Goal: Transaction & Acquisition: Book appointment/travel/reservation

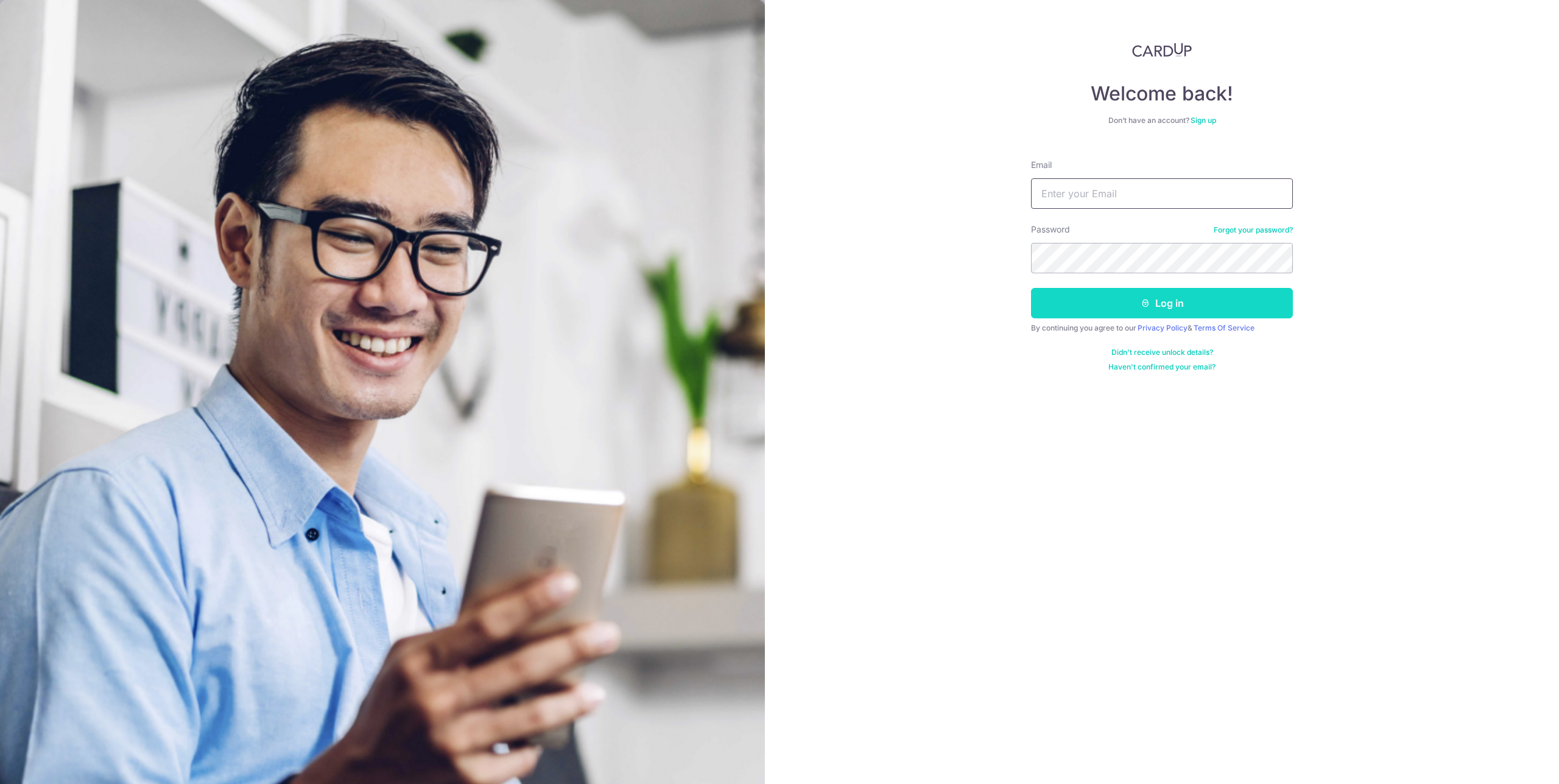
type input "[EMAIL_ADDRESS][DOMAIN_NAME]"
click at [1156, 304] on button "Log in" at bounding box center [1162, 303] width 262 height 31
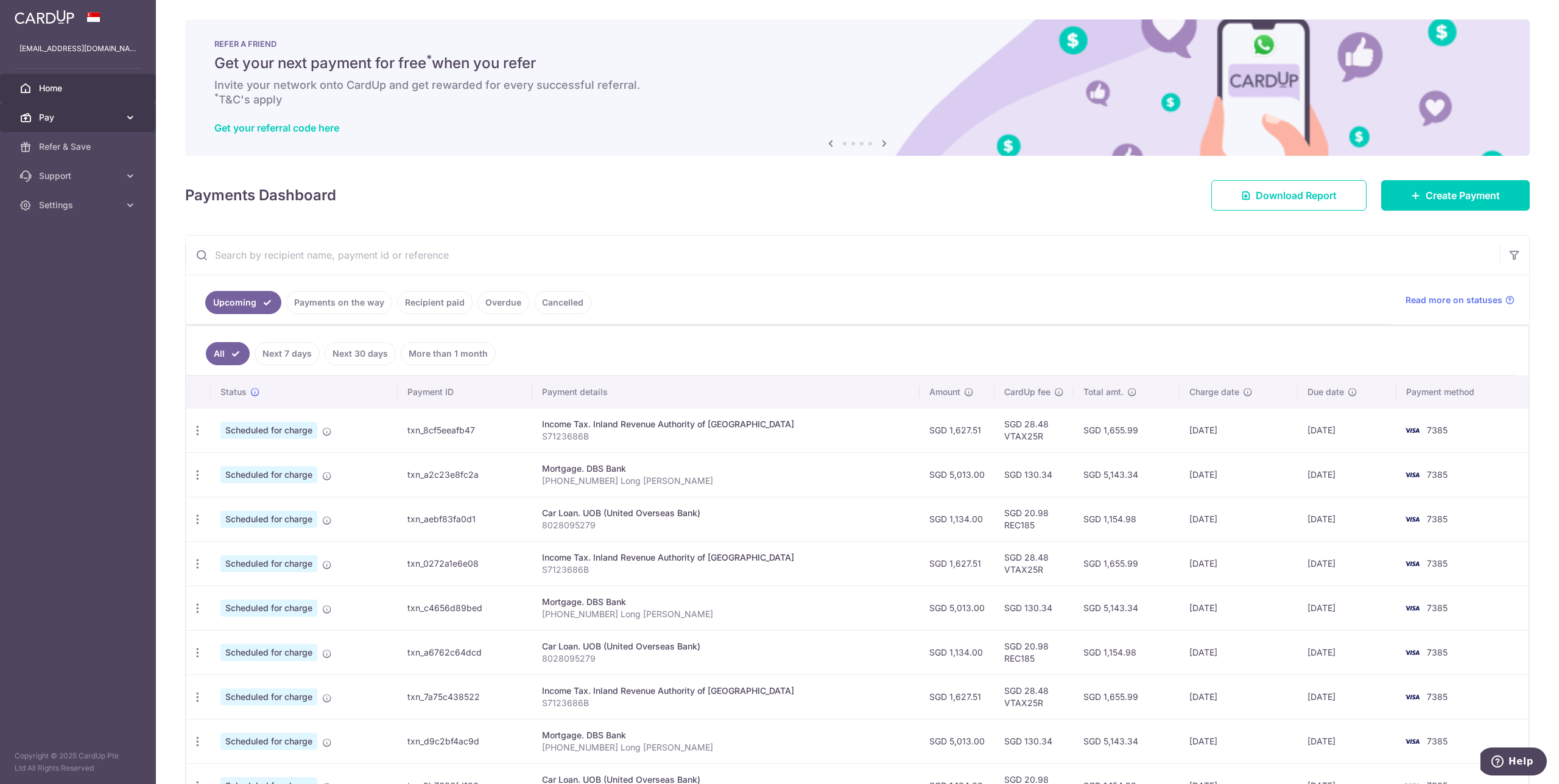
click at [126, 118] on icon at bounding box center [130, 117] width 12 height 12
click at [54, 147] on span "Payments" at bounding box center [79, 146] width 80 height 12
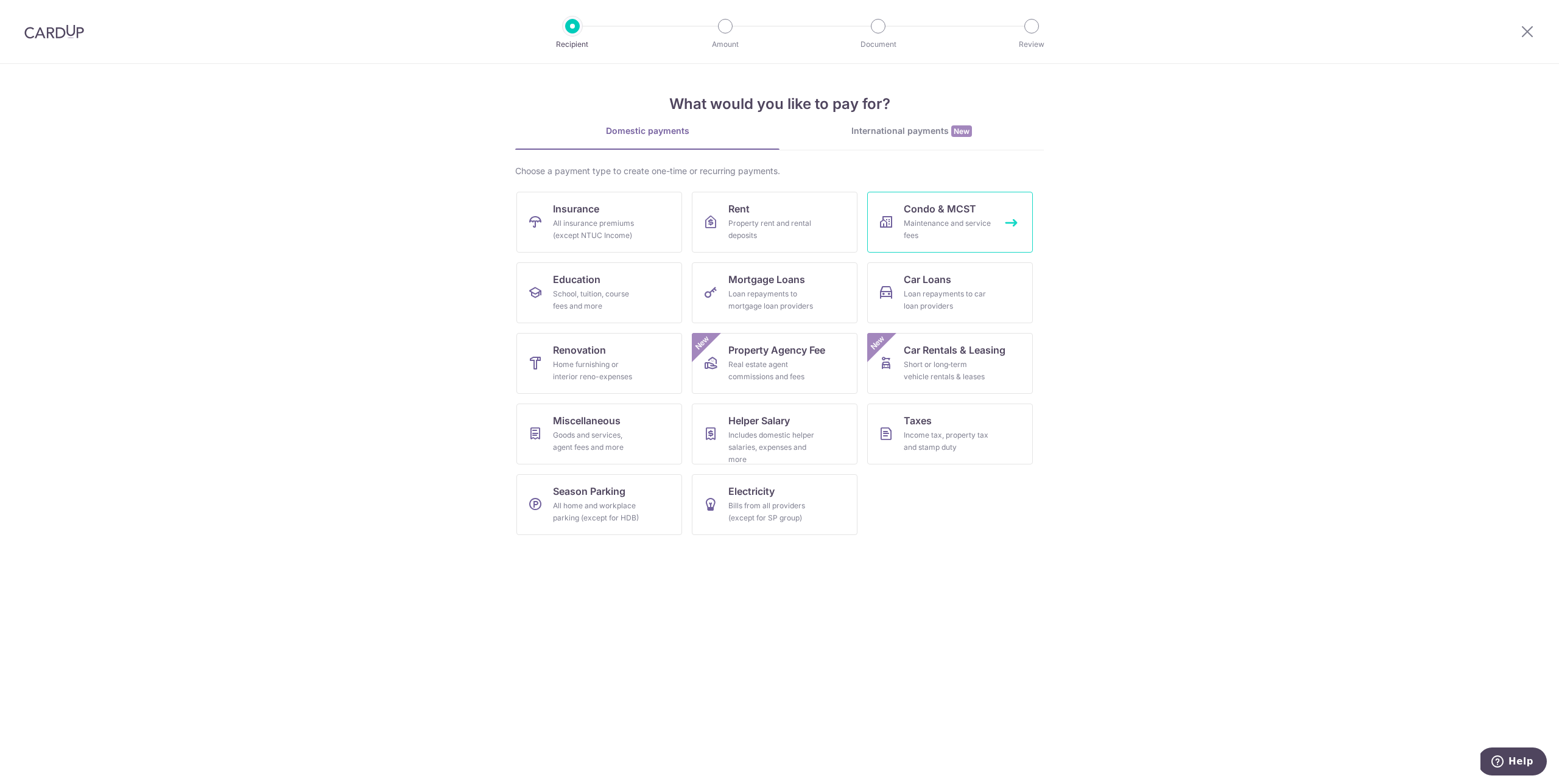
click at [921, 215] on span "Condo & MCST" at bounding box center [940, 209] width 73 height 14
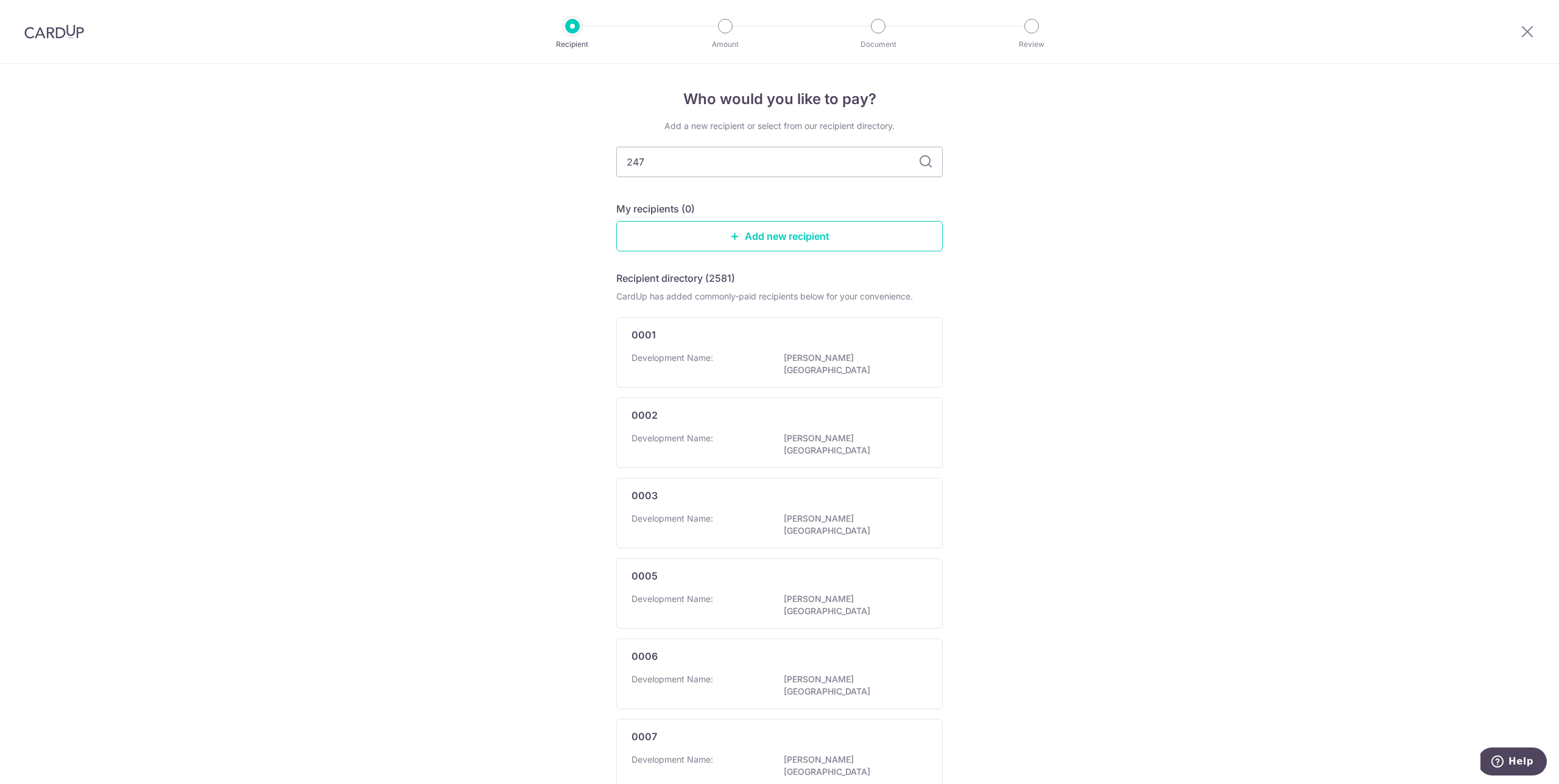
type input "2478"
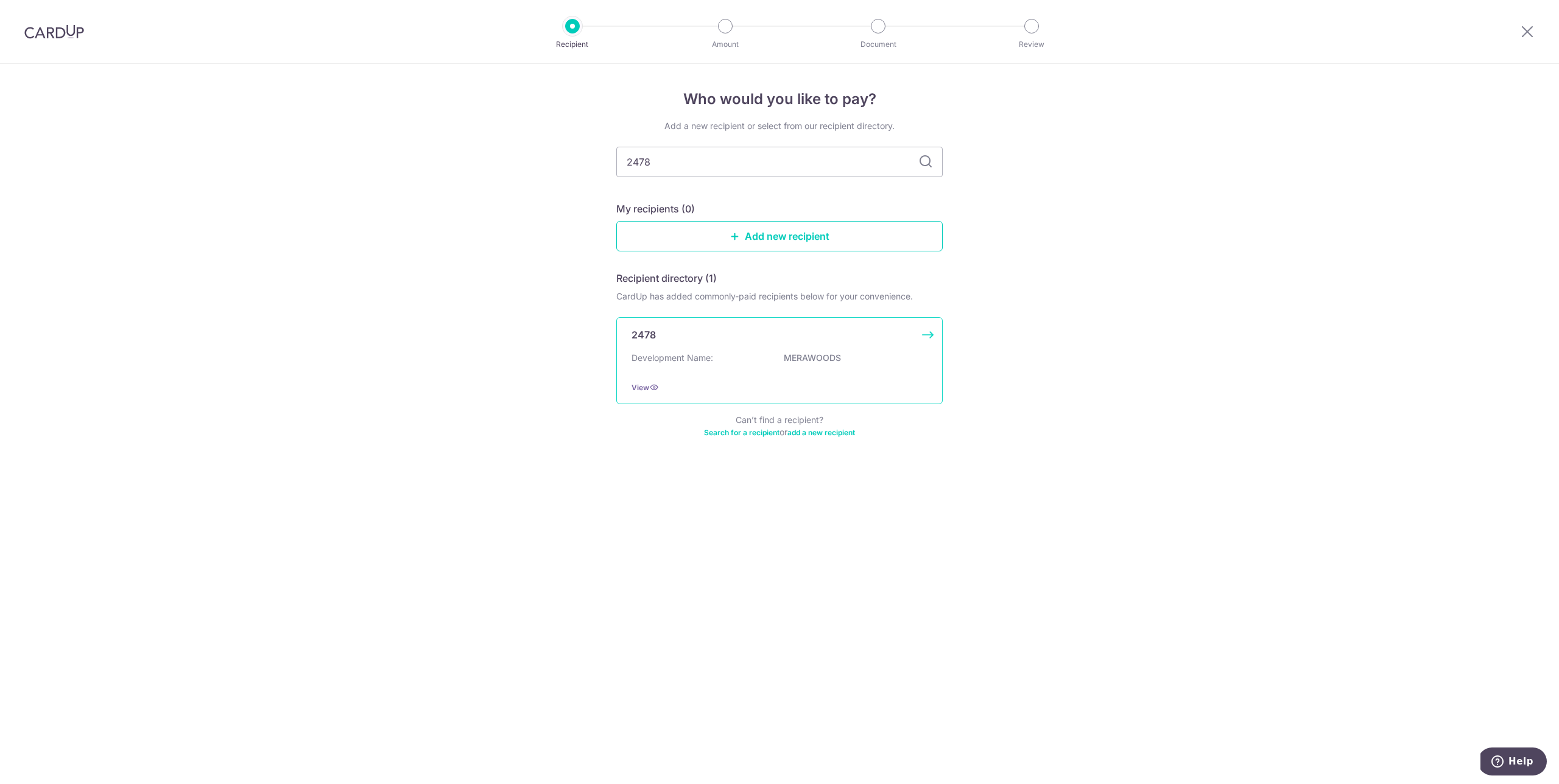
click at [729, 355] on div "Development Name: MERAWOODS" at bounding box center [780, 362] width 296 height 20
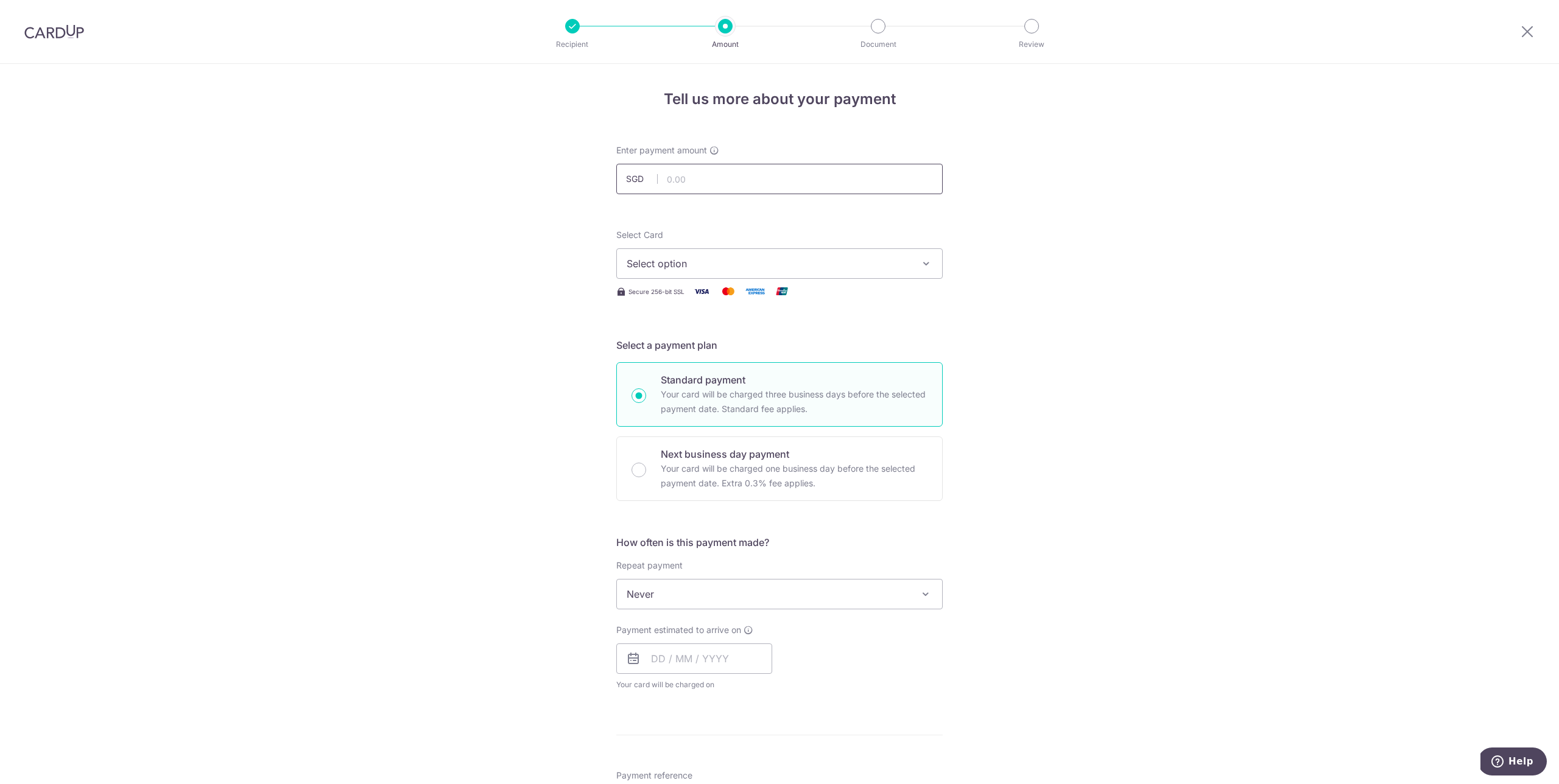
click at [715, 173] on input "text" at bounding box center [779, 179] width 326 height 31
type input "1,438.80"
click at [927, 263] on icon "button" at bounding box center [926, 264] width 12 height 12
click at [907, 352] on span "**** 7385" at bounding box center [779, 350] width 305 height 14
click at [1099, 324] on div "Tell us more about your payment Enter payment amount SGD 1,438.80 1438.80 Selec…" at bounding box center [780, 615] width 1559 height 1102
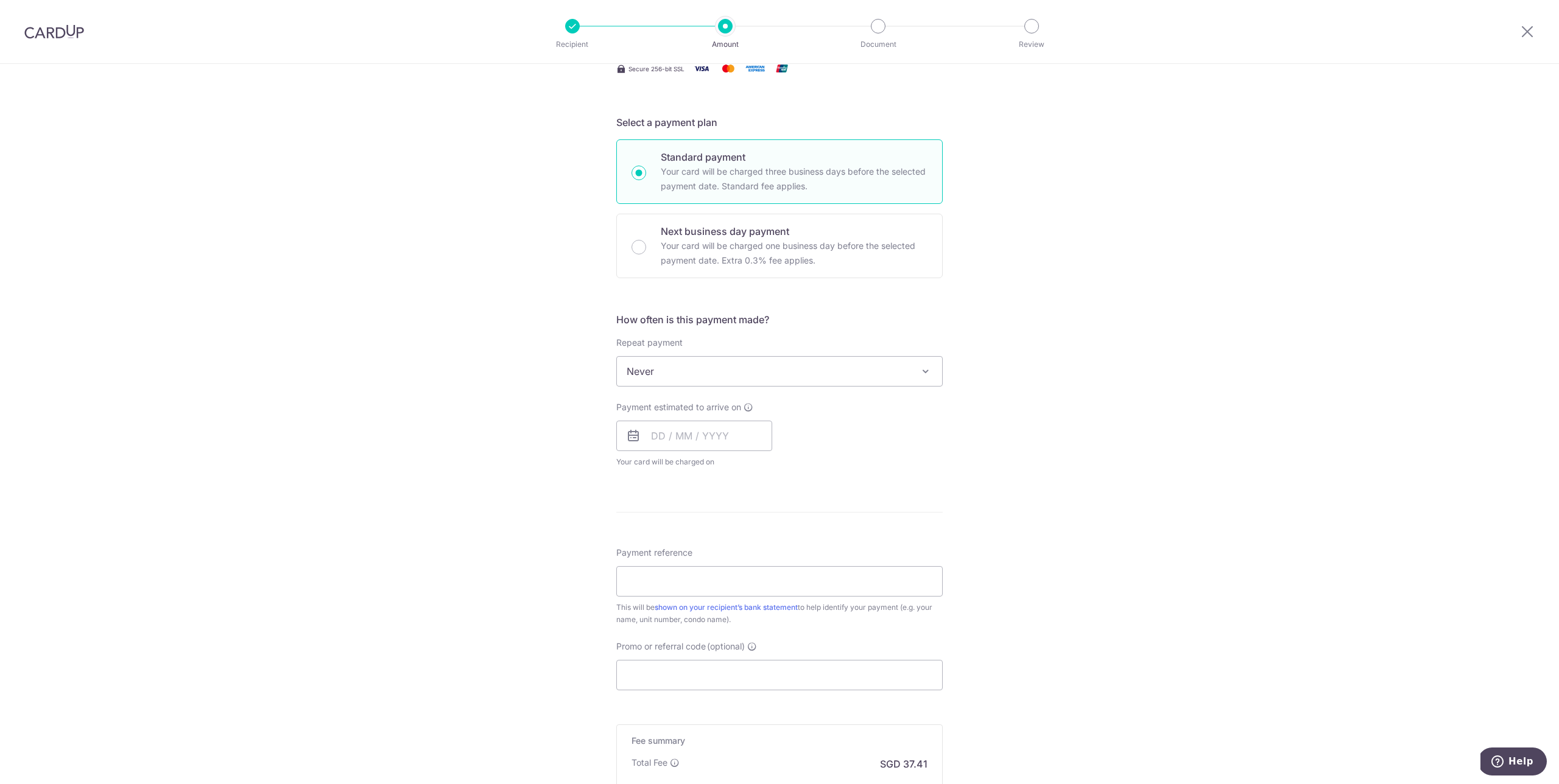
scroll to position [193, 0]
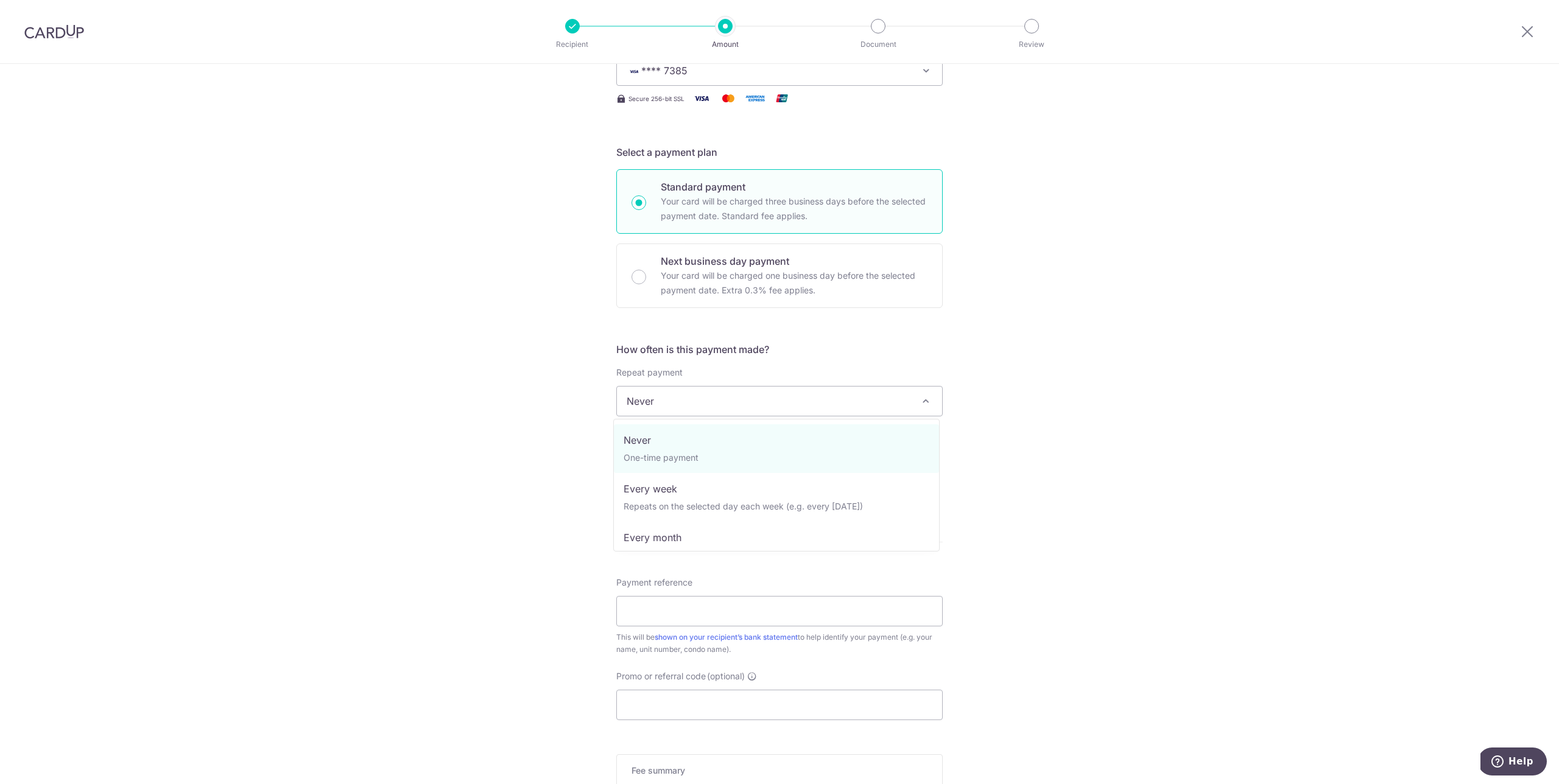
click at [929, 402] on span at bounding box center [925, 401] width 14 height 14
select select "4"
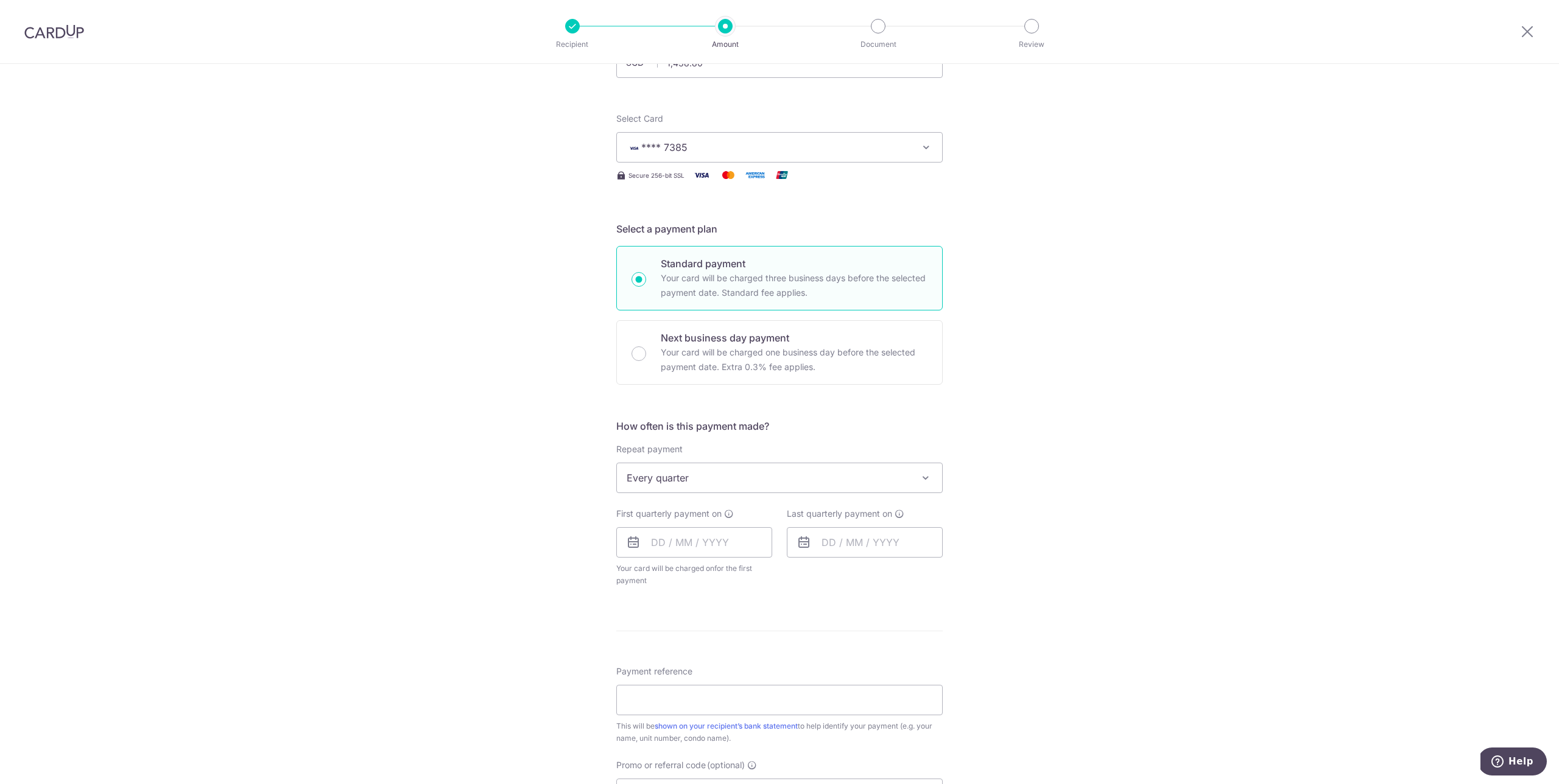
scroll to position [118, 0]
click at [669, 541] on input "text" at bounding box center [694, 541] width 156 height 31
click at [784, 677] on link "18" at bounding box center [787, 676] width 20 height 20
type input "18/10/2025"
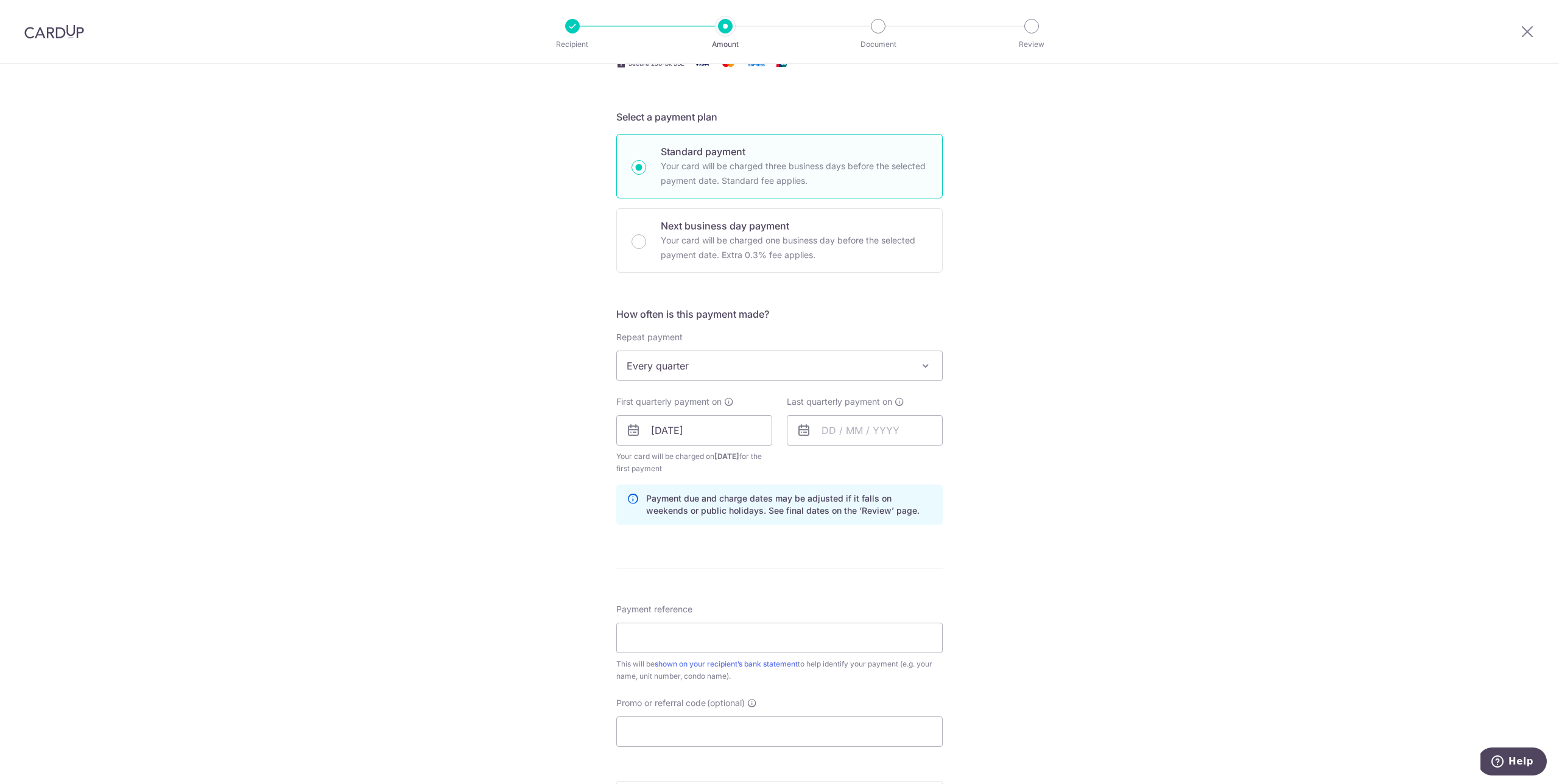
scroll to position [230, 0]
click at [853, 633] on input "Payment reference" at bounding box center [779, 636] width 326 height 31
type input "#136A#08-07"
click at [874, 430] on input "text" at bounding box center [865, 428] width 156 height 31
click at [923, 460] on select "2025 2026 2027 2028 2029 2030 2031 2032 2033 2034 2035" at bounding box center [912, 461] width 32 height 10
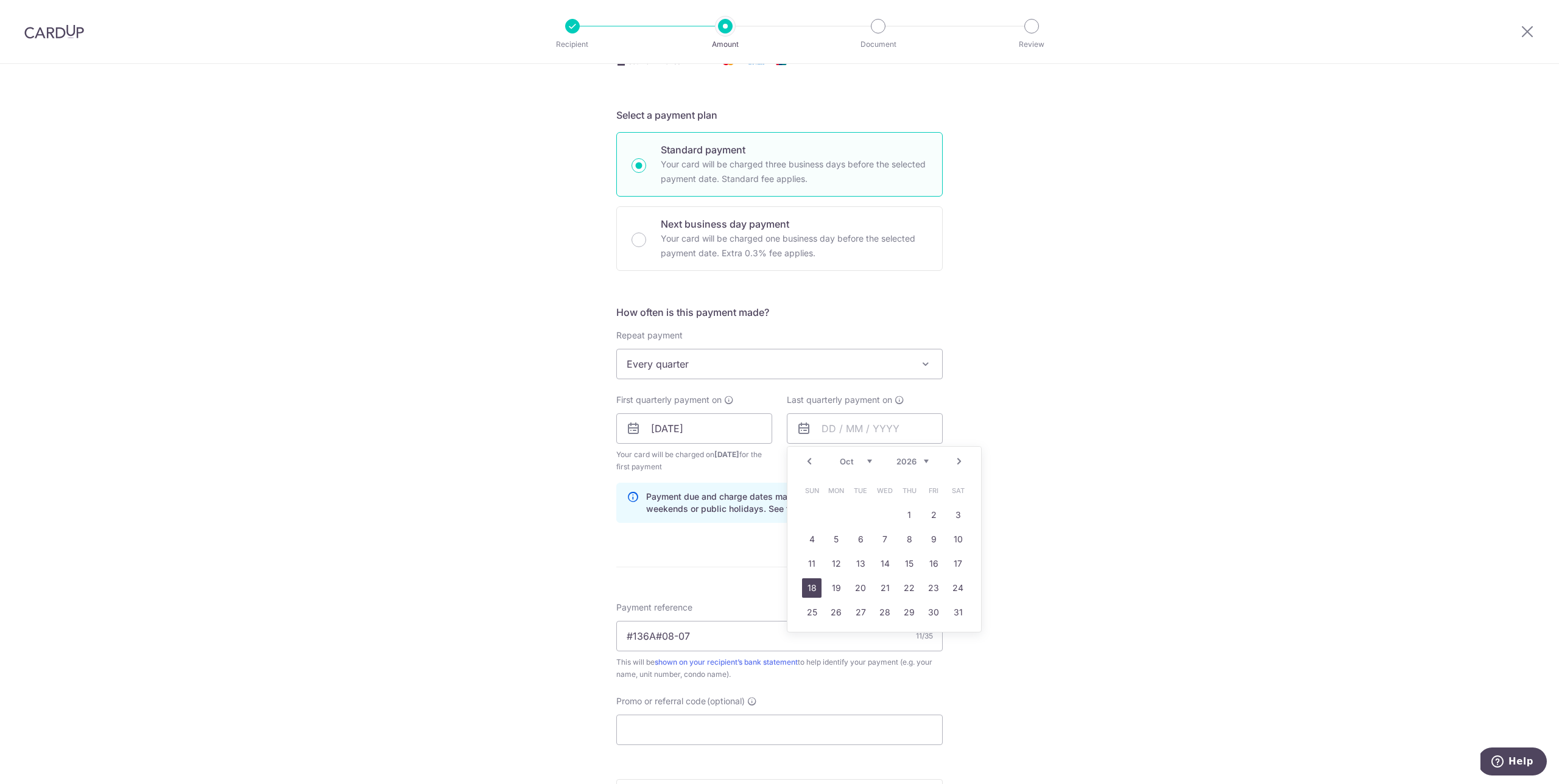
click at [809, 589] on link "18" at bounding box center [812, 588] width 20 height 20
type input "18/10/2026"
click at [1091, 524] on div "Tell us more about your payment Enter payment amount SGD 1,438.80 1438.80 Selec…" at bounding box center [780, 416] width 1559 height 1164
click at [926, 362] on span at bounding box center [925, 364] width 14 height 14
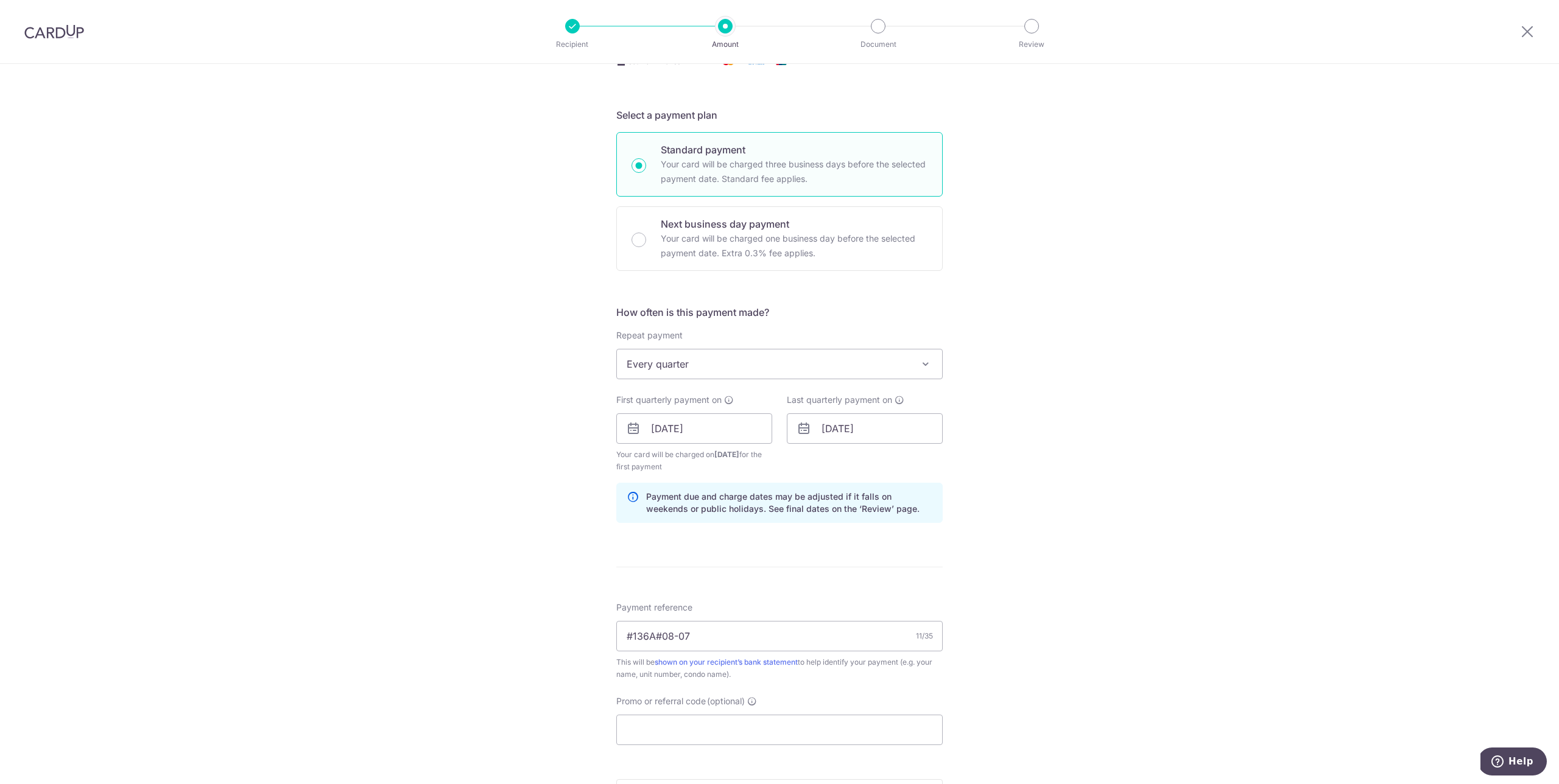
click at [1106, 342] on div "Tell us more about your payment Enter payment amount SGD 1,438.80 1438.80 Selec…" at bounding box center [780, 416] width 1559 height 1164
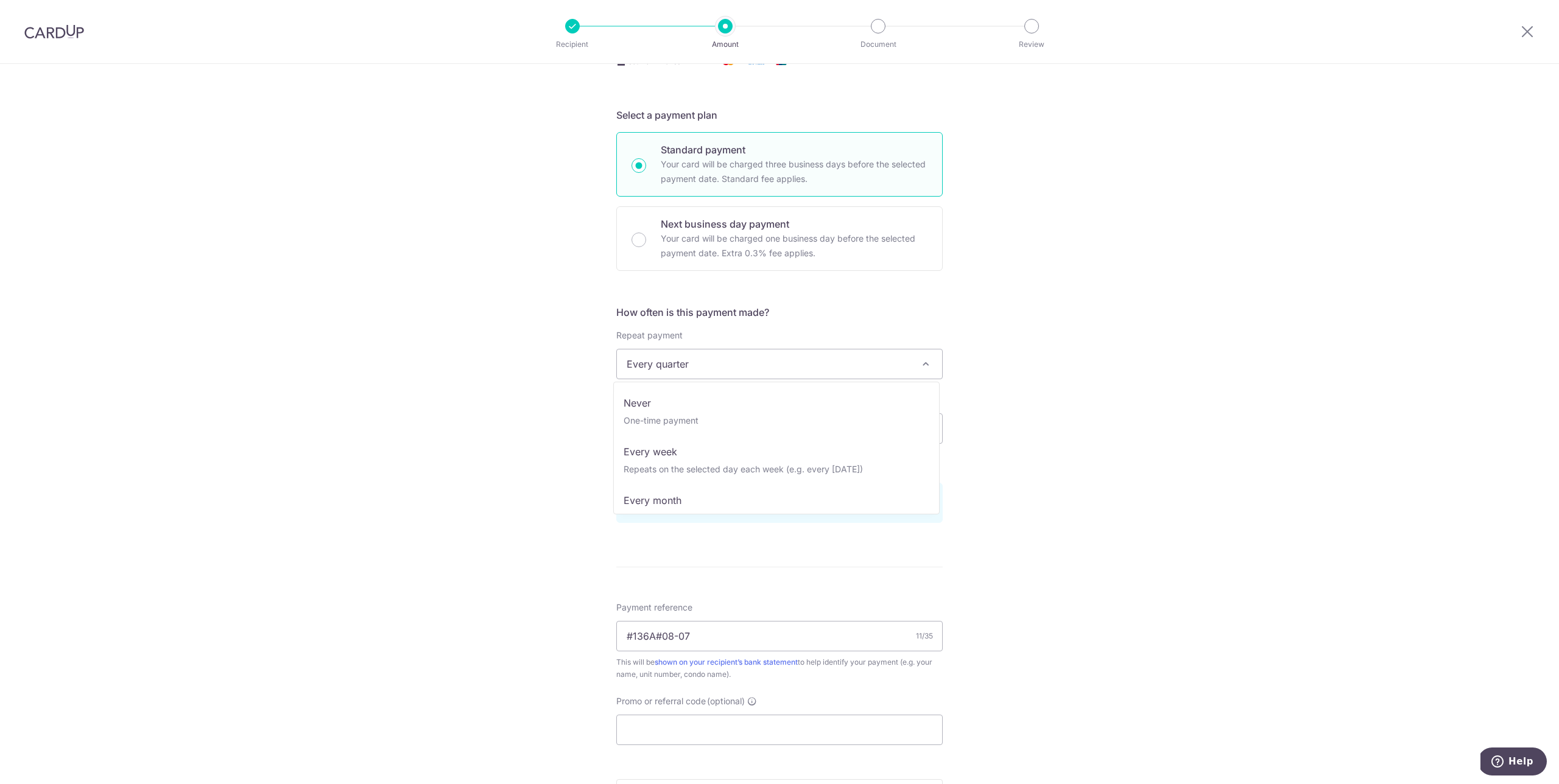
click at [922, 360] on span at bounding box center [925, 364] width 14 height 14
select select "1"
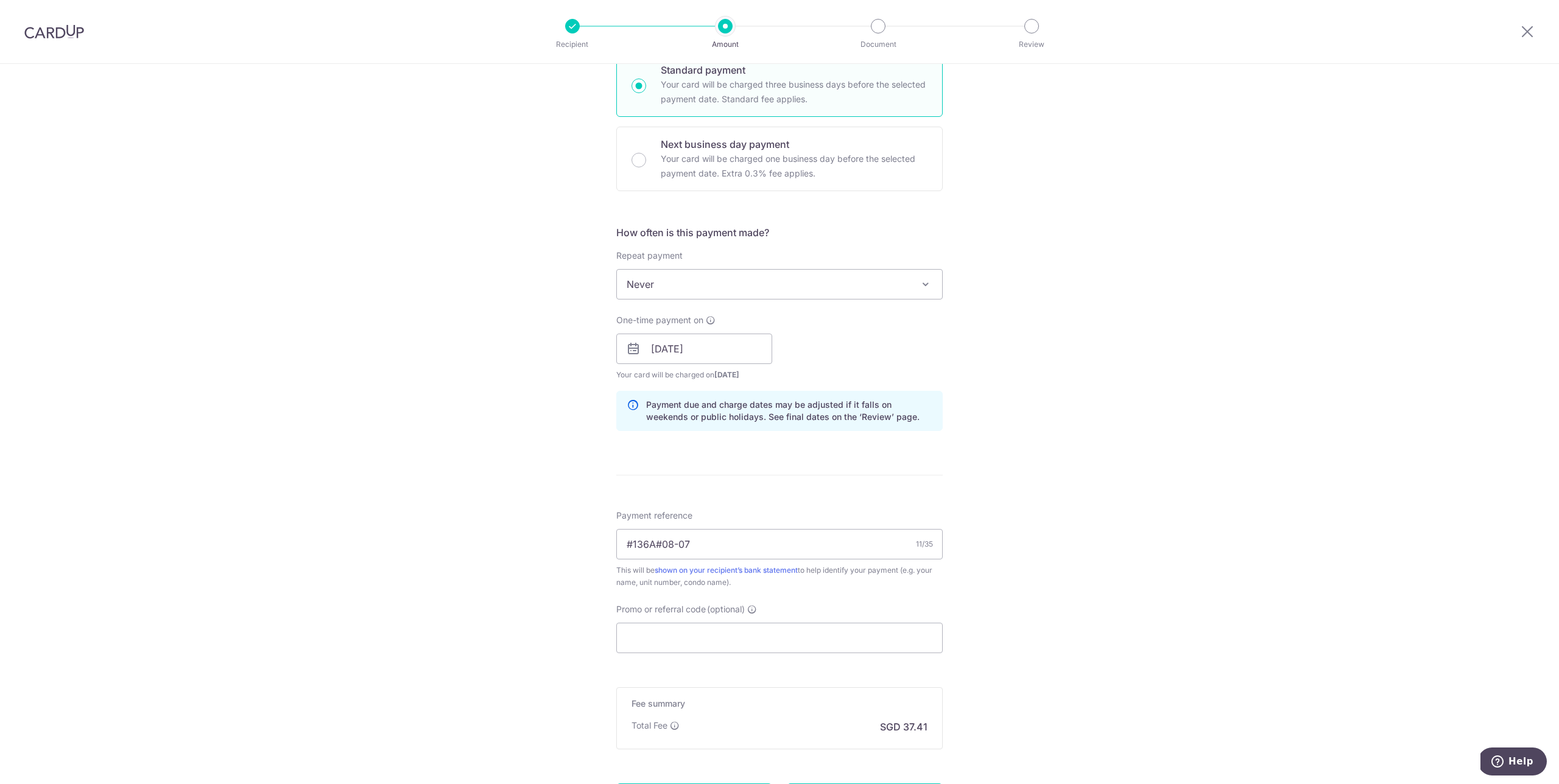
scroll to position [431, 0]
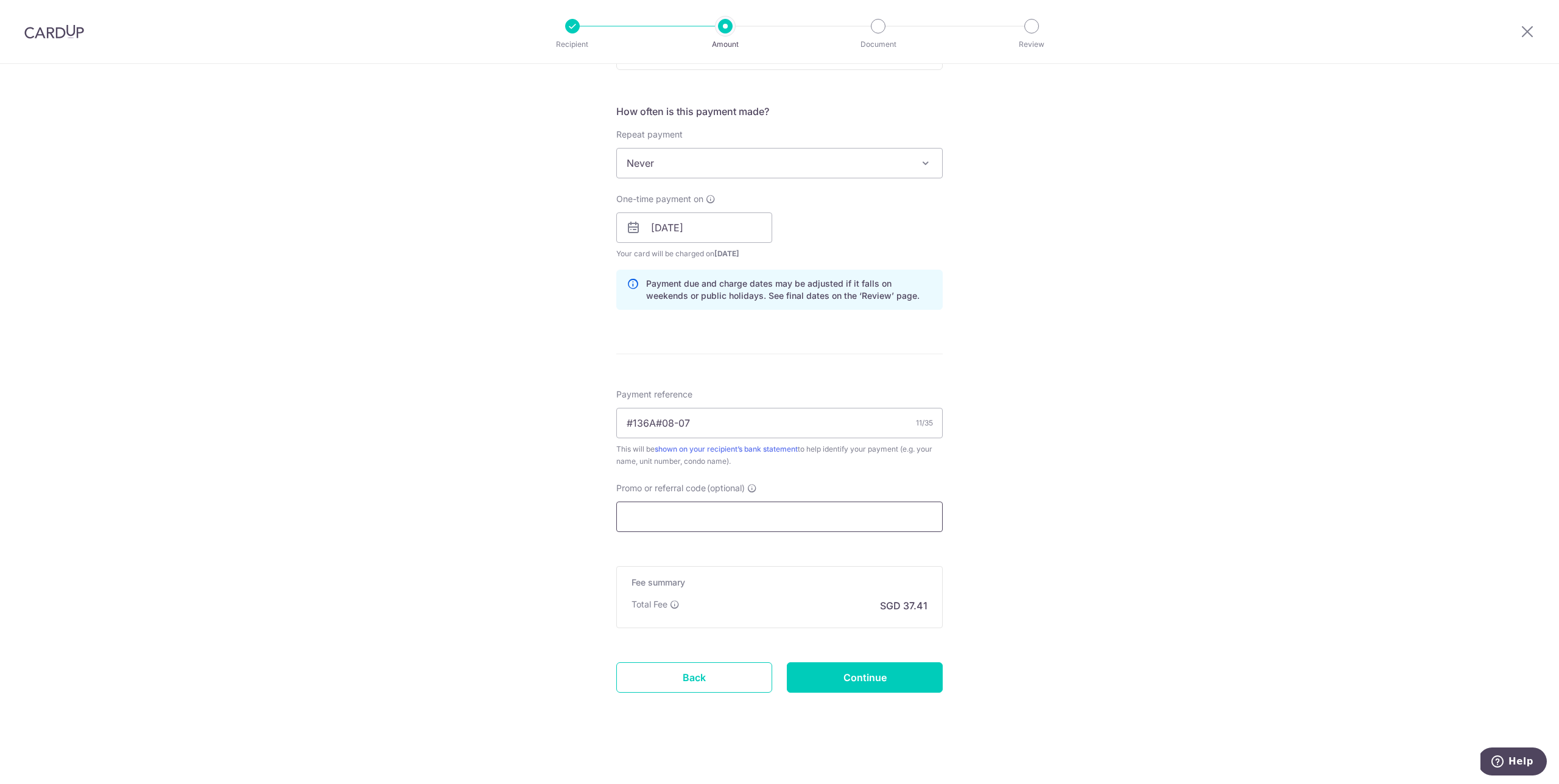
click at [677, 513] on input "Promo or referral code (optional)" at bounding box center [779, 517] width 326 height 31
paste input "From: Beth McMurtrie Subject: Teaching: What research says about how AI use aff…"
type input "From: Beth McMurtrie Subject: Teaching: What research says about how AI use aff…"
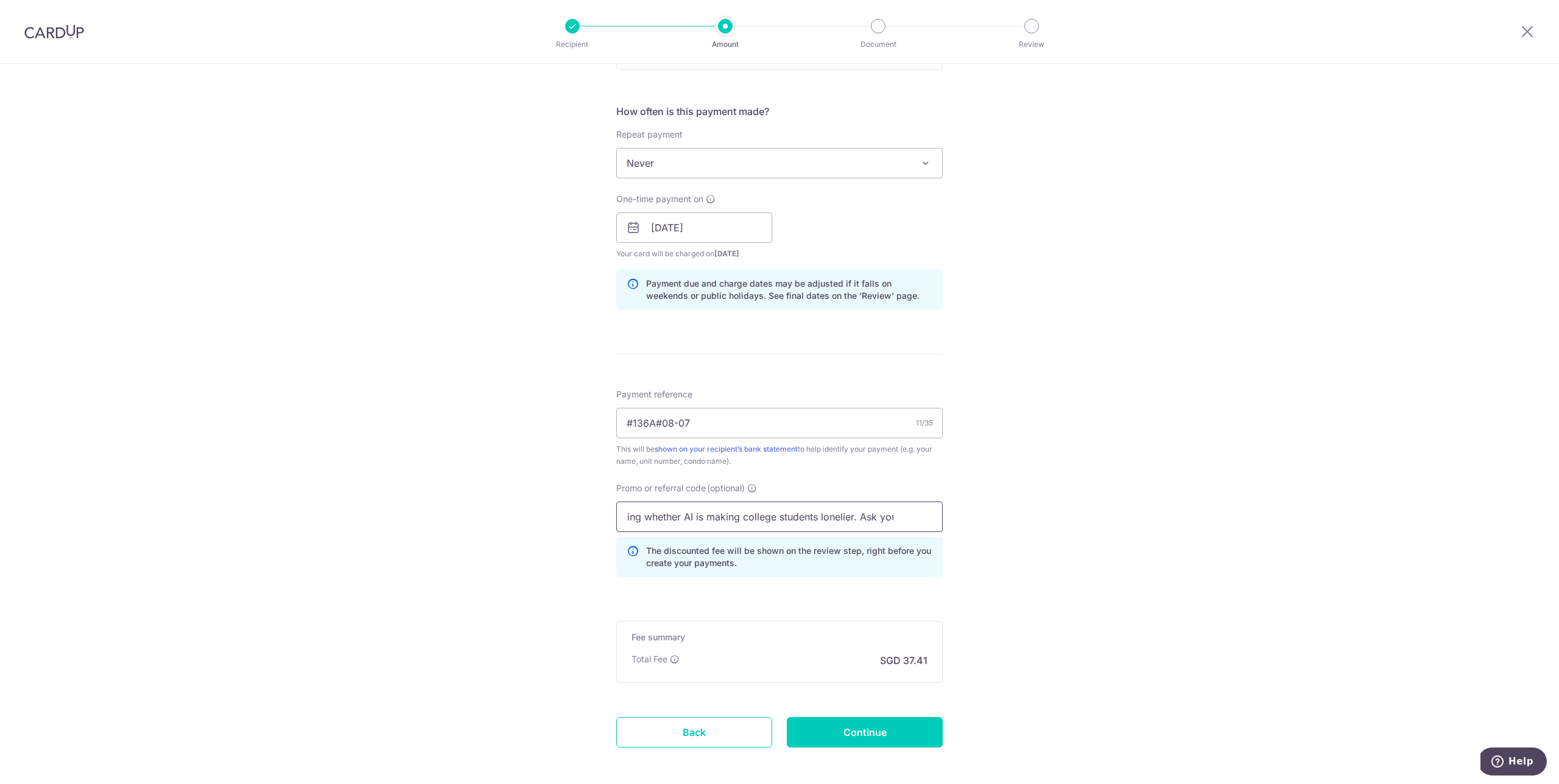
scroll to position [0, 0]
drag, startPoint x: 905, startPoint y: 520, endPoint x: 365, endPoint y: 522, distance: 540.0
click at [365, 522] on div "Tell us more about your payment Enter payment amount SGD 1,438.80 1438.80 Selec…" at bounding box center [780, 235] width 1559 height 1206
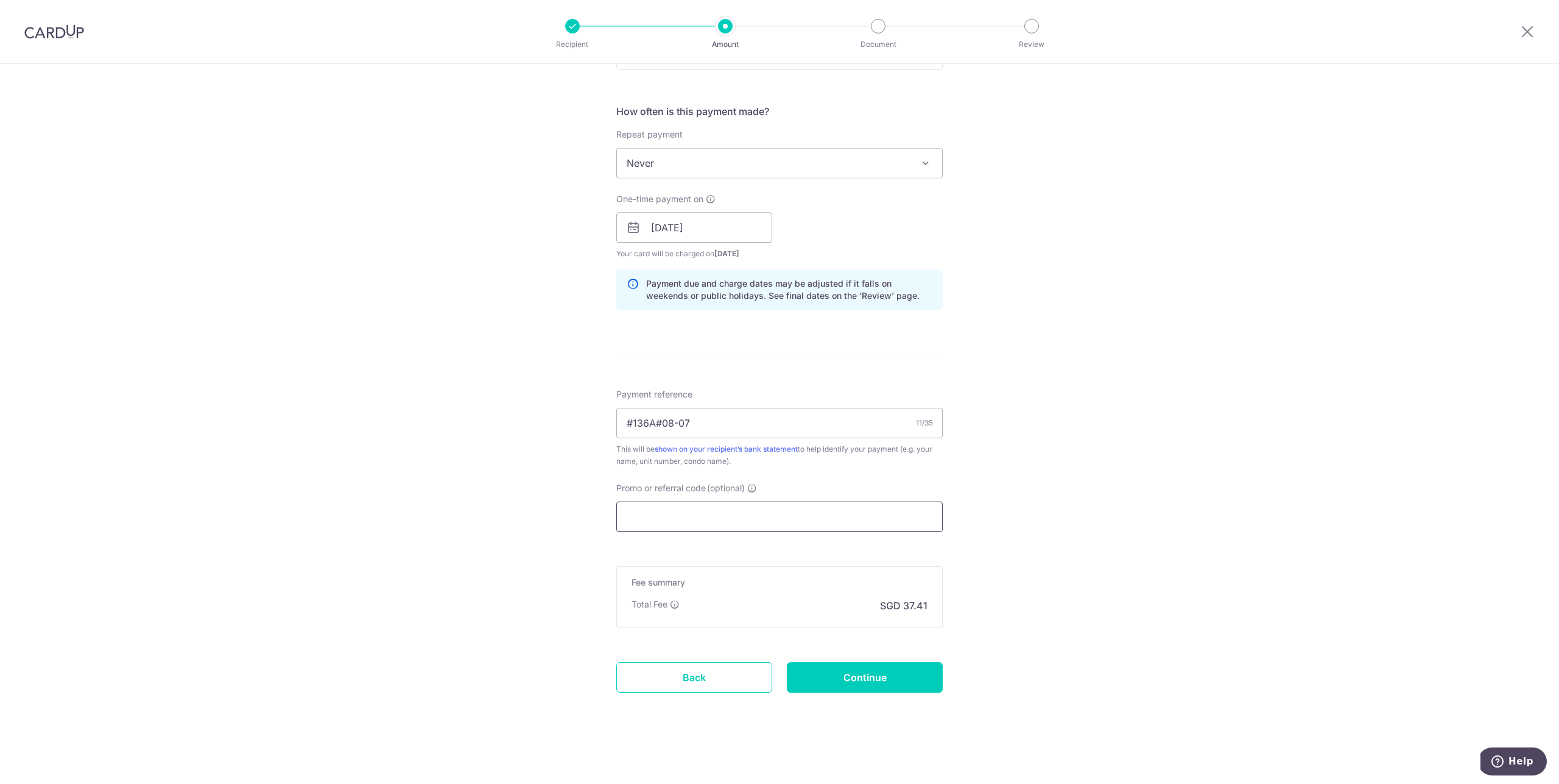
click at [634, 520] on input "Promo or referral code (optional)" at bounding box center [779, 517] width 326 height 31
paste input "OFF225"
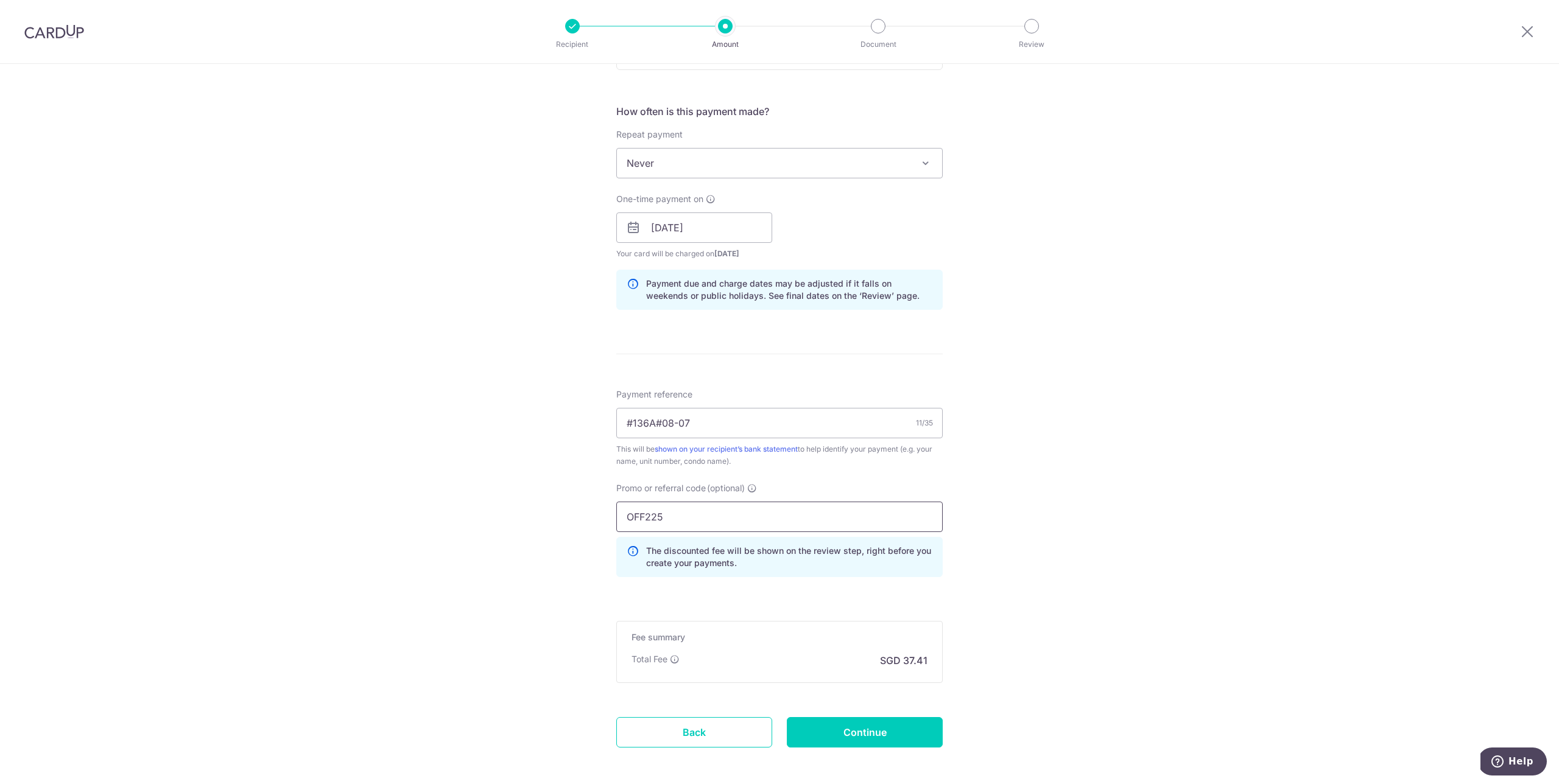
type input "OFF225"
click at [1089, 474] on div "Tell us more about your payment Enter payment amount SGD 1,438.80 1438.80 Selec…" at bounding box center [780, 235] width 1559 height 1206
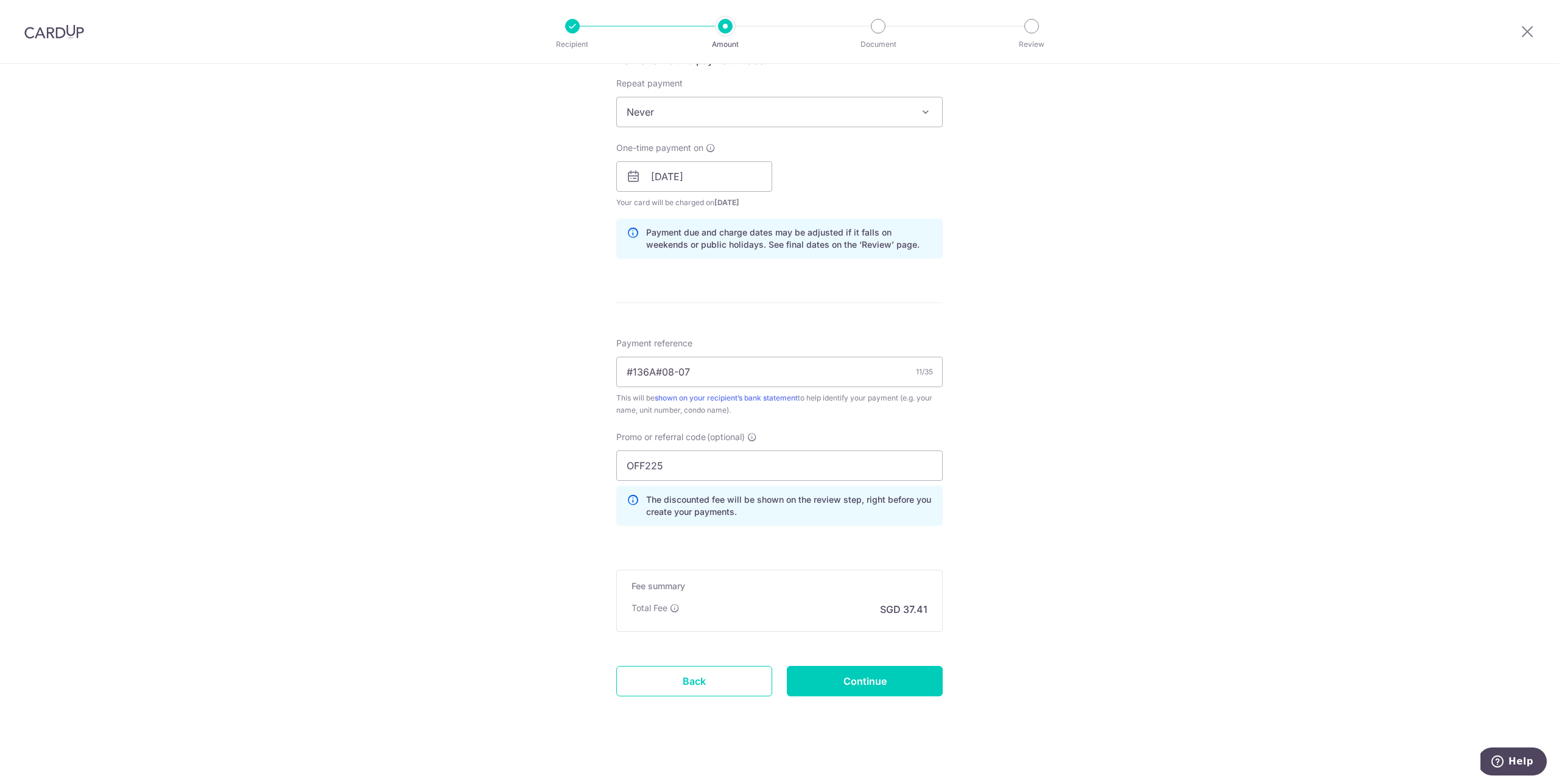
scroll to position [486, 0]
click at [883, 681] on input "Continue" at bounding box center [865, 677] width 156 height 31
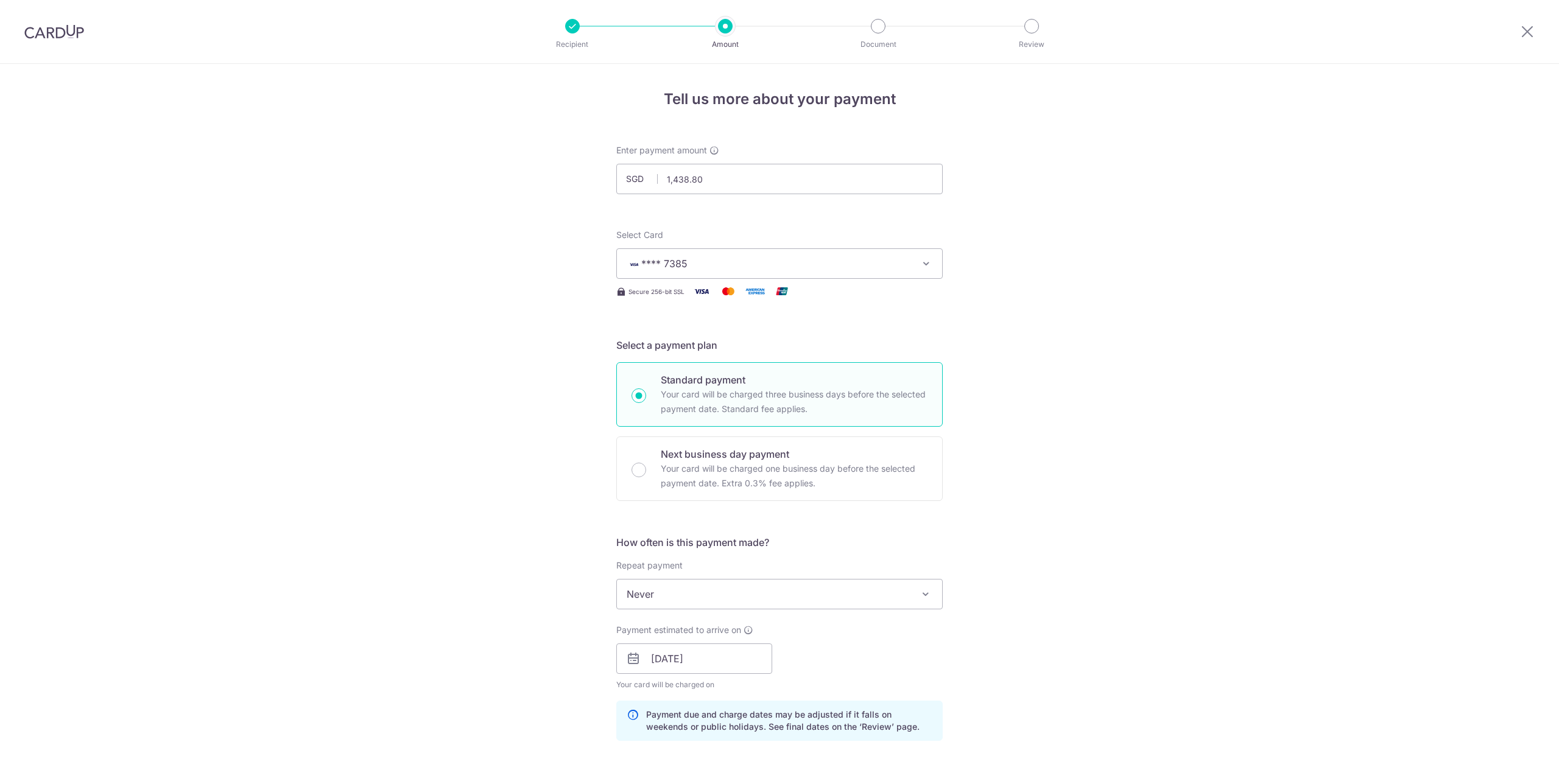
scroll to position [503, 0]
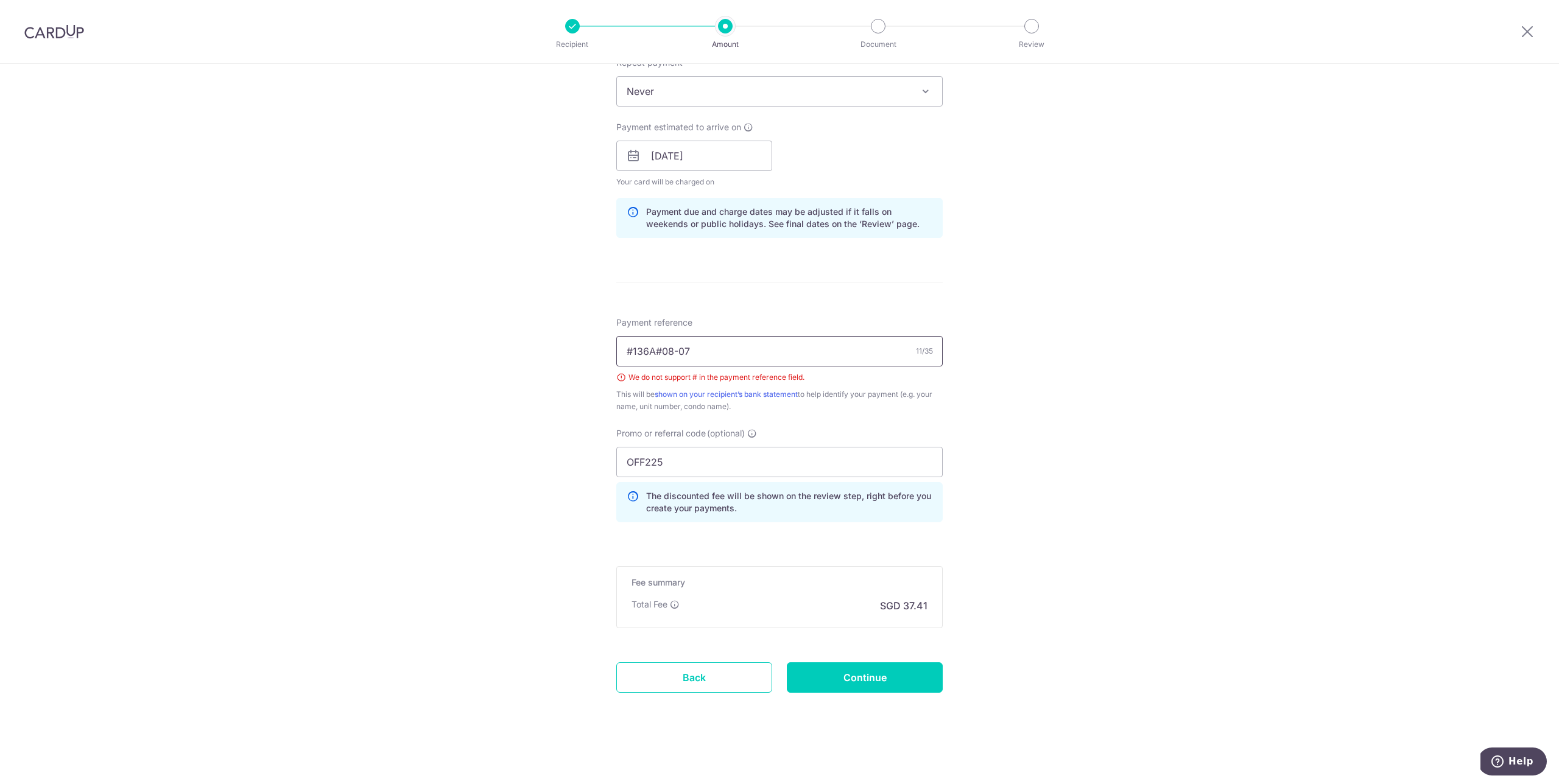
click at [805, 351] on input "#136A#08-07" at bounding box center [779, 351] width 326 height 31
type input "-136A-08-07"
drag, startPoint x: 882, startPoint y: 353, endPoint x: 563, endPoint y: 319, distance: 320.8
click at [563, 319] on div "Tell us more about your payment Enter payment amount SGD 1,438.80 1438.80 Selec…" at bounding box center [780, 173] width 1559 height 1223
click at [693, 350] on input "Payment reference" at bounding box center [779, 351] width 326 height 31
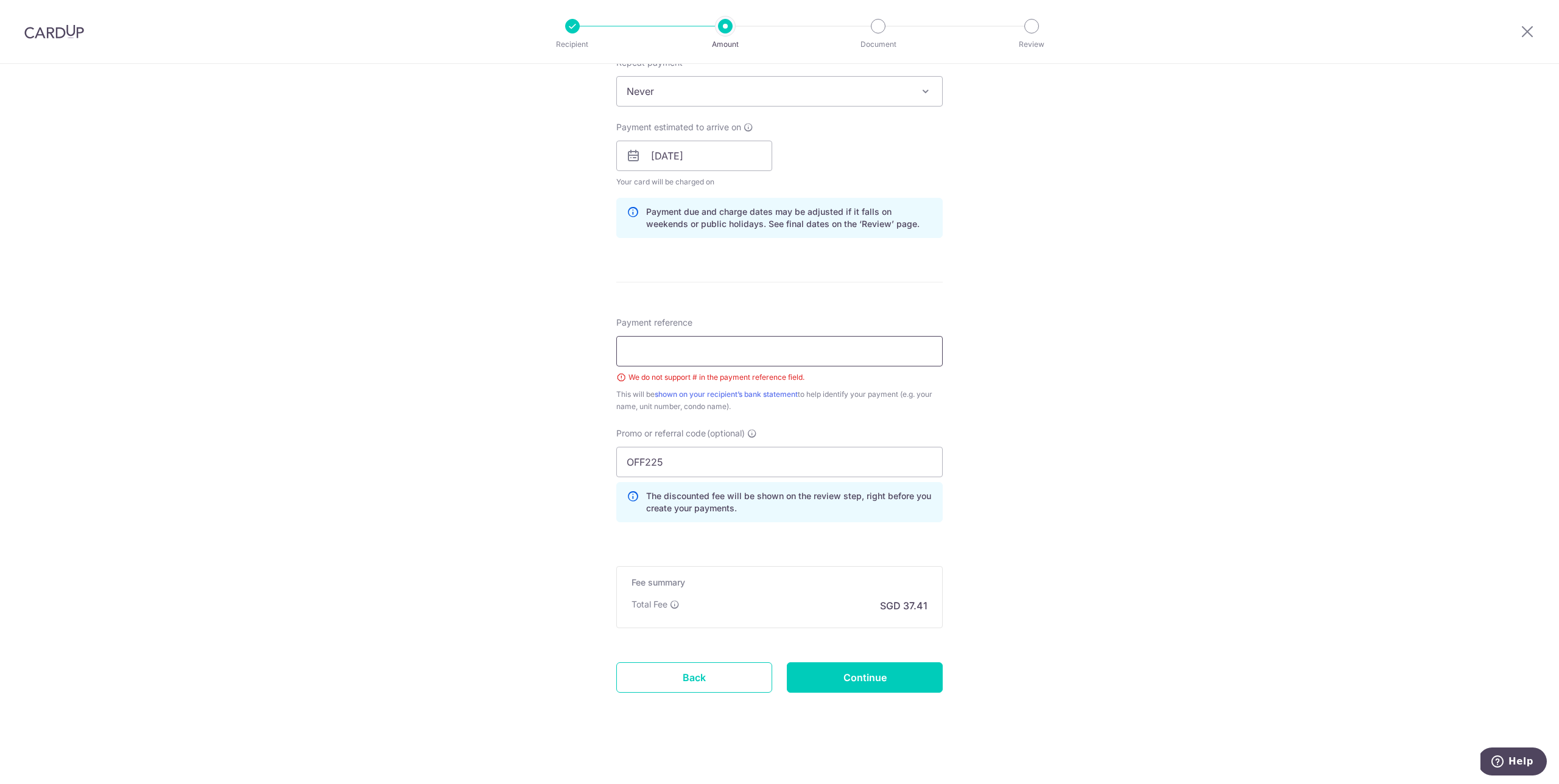
type input "136A - 08-07"
click at [1065, 426] on div "Tell us more about your payment Enter payment amount SGD 1,438.80 1438.80 Selec…" at bounding box center [780, 173] width 1559 height 1223
click at [895, 684] on input "Continue" at bounding box center [865, 677] width 156 height 31
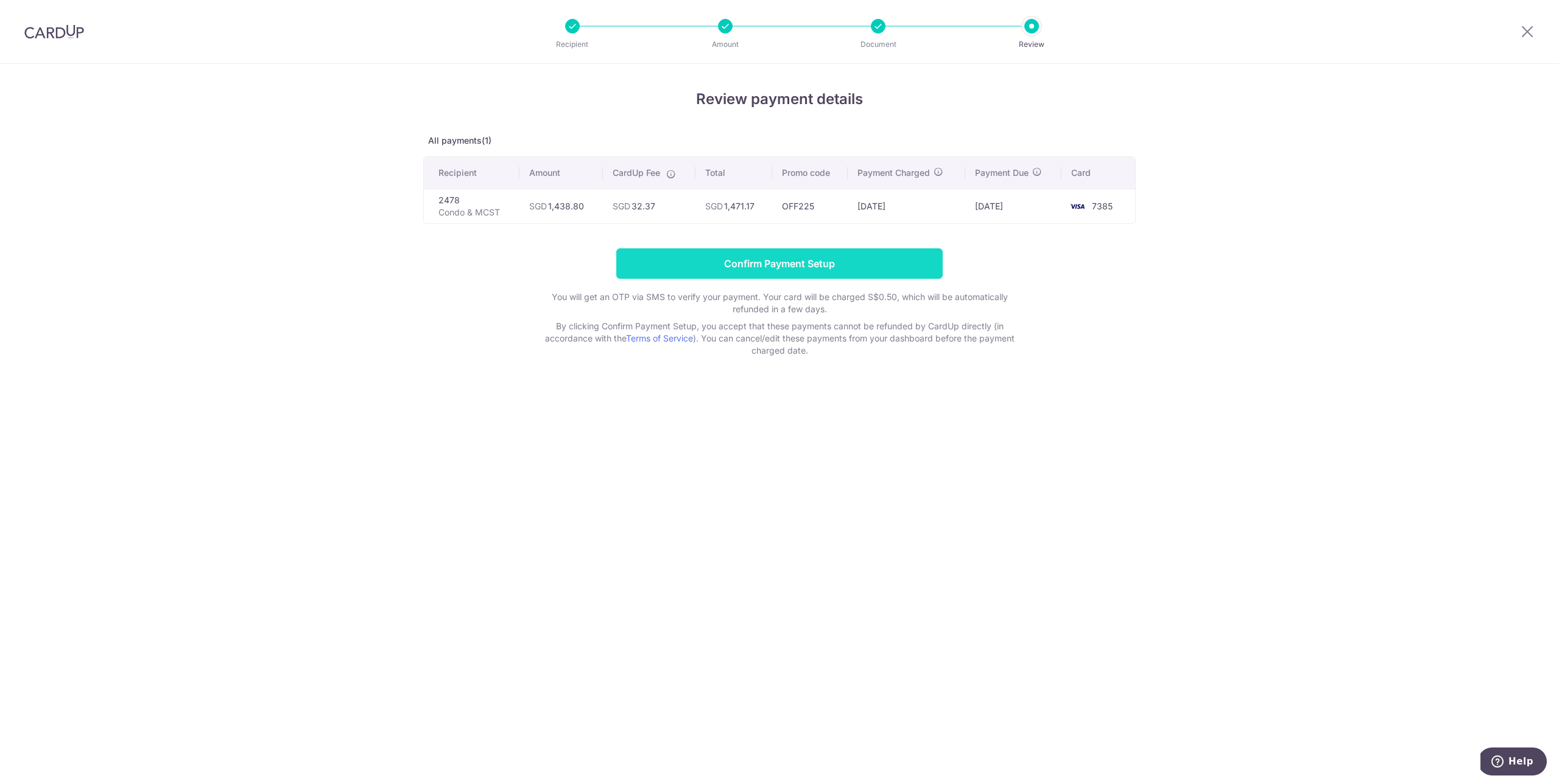
click at [772, 258] on input "Confirm Payment Setup" at bounding box center [779, 264] width 326 height 31
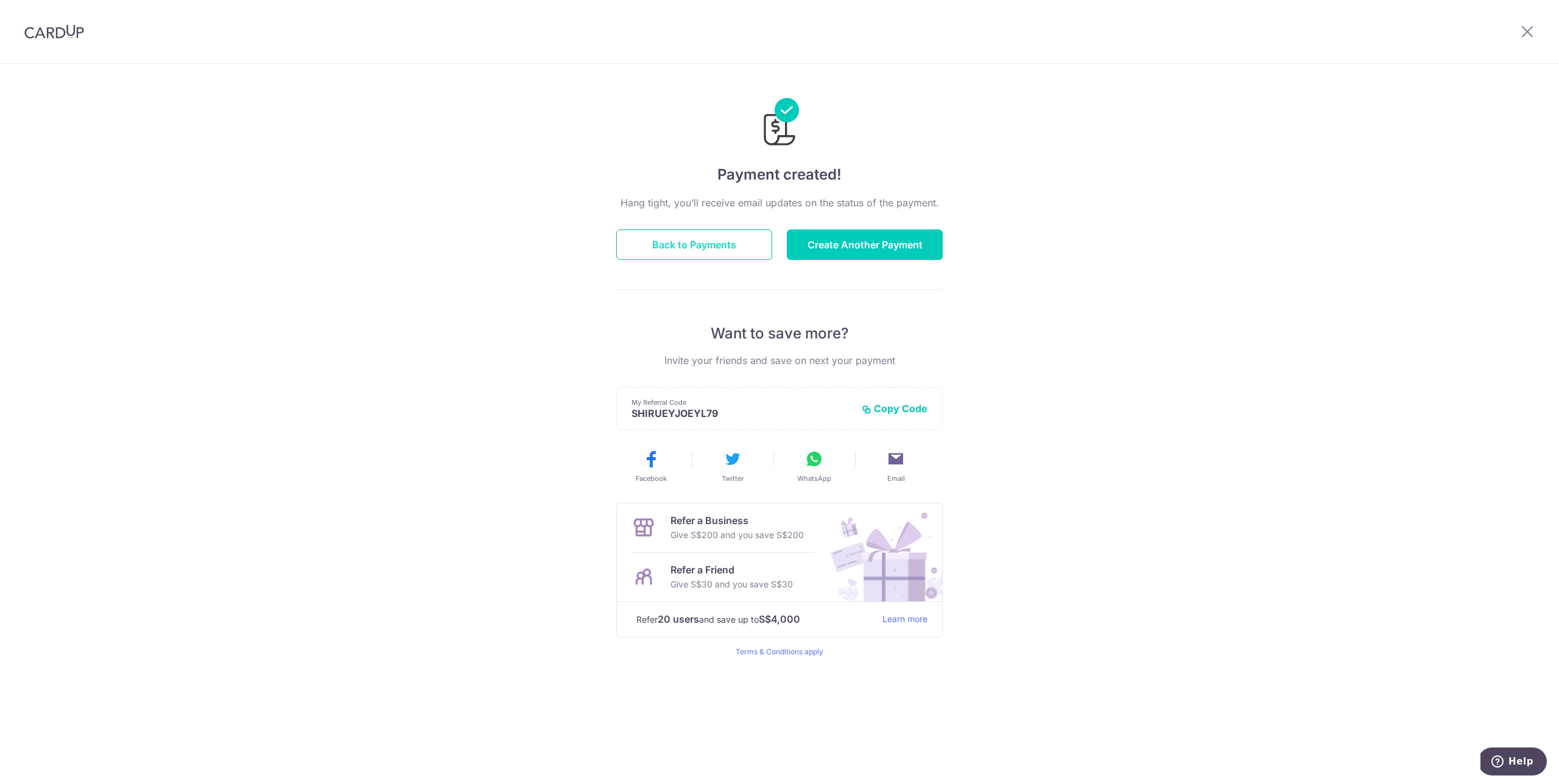
click at [695, 241] on button "Back to Payments" at bounding box center [694, 245] width 156 height 31
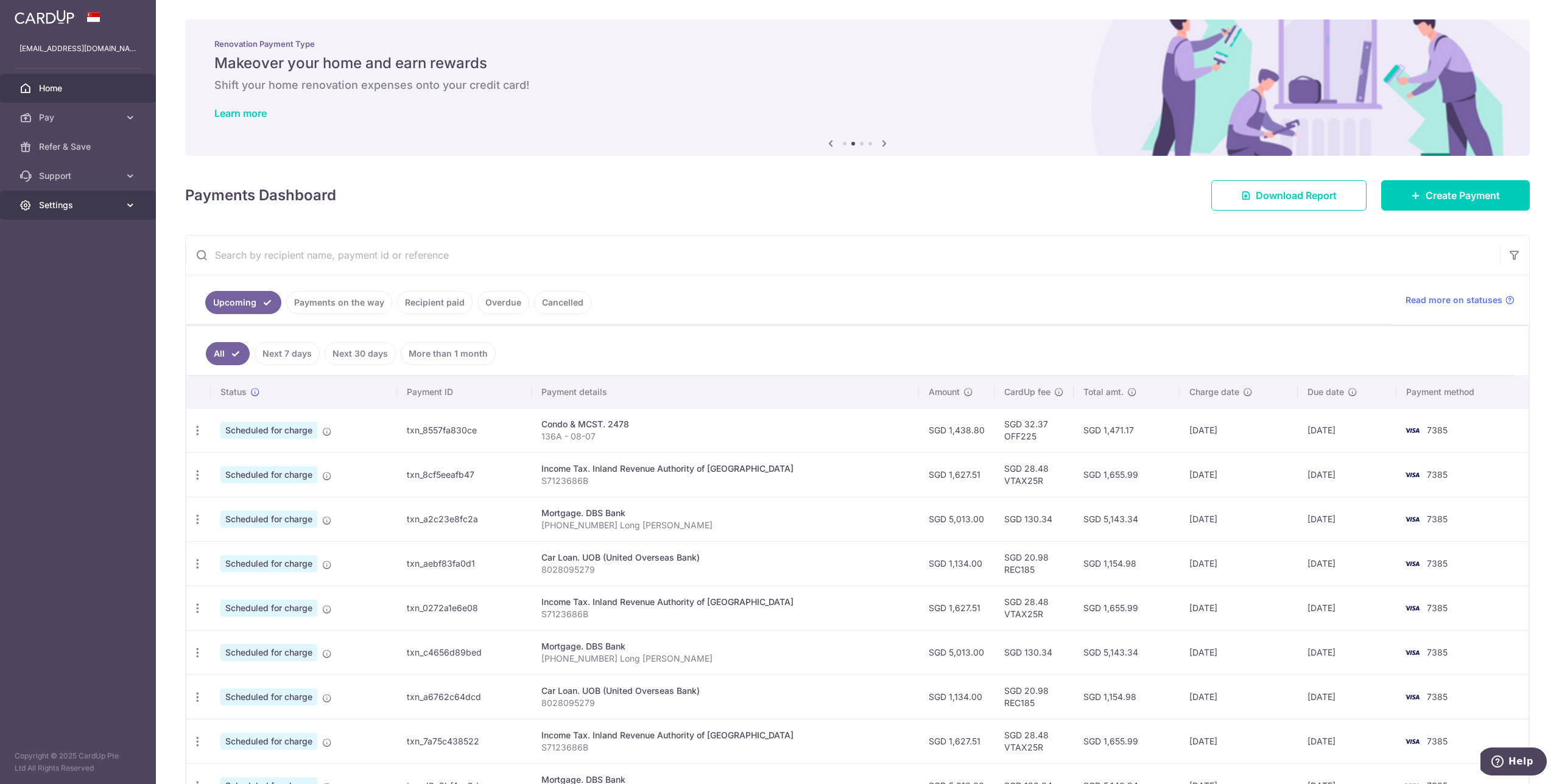
click at [75, 203] on span "Settings" at bounding box center [79, 205] width 80 height 12
click at [51, 262] on span "Logout" at bounding box center [79, 264] width 80 height 12
